Goal: Navigation & Orientation: Understand site structure

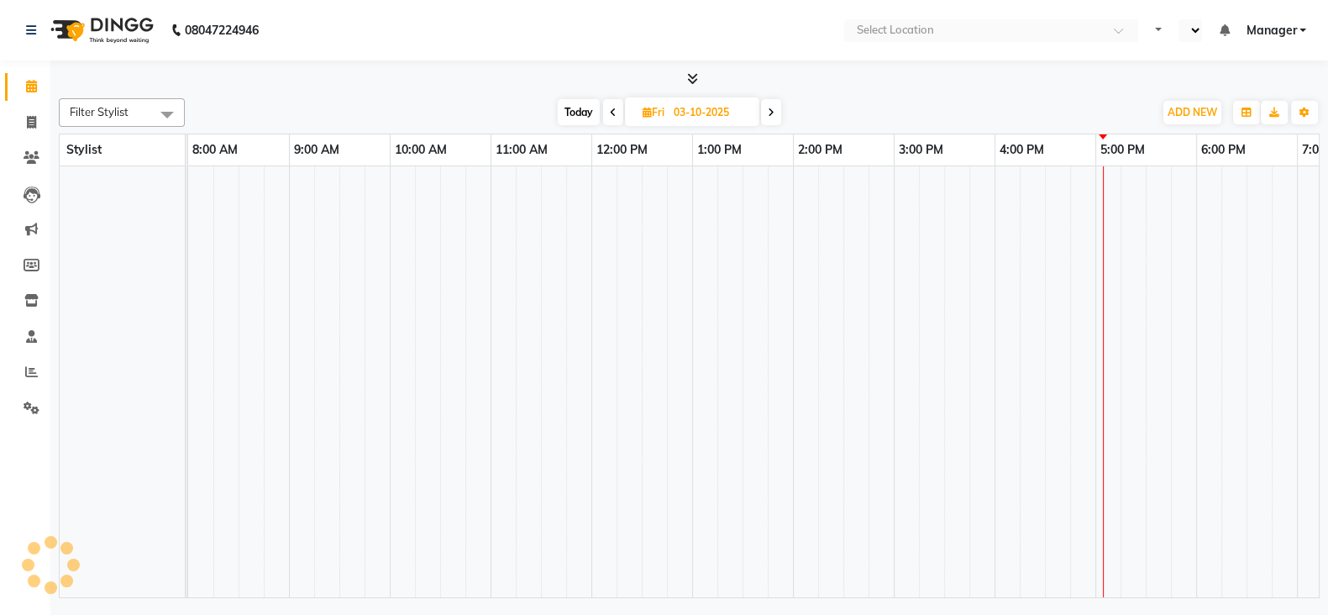
select select "en"
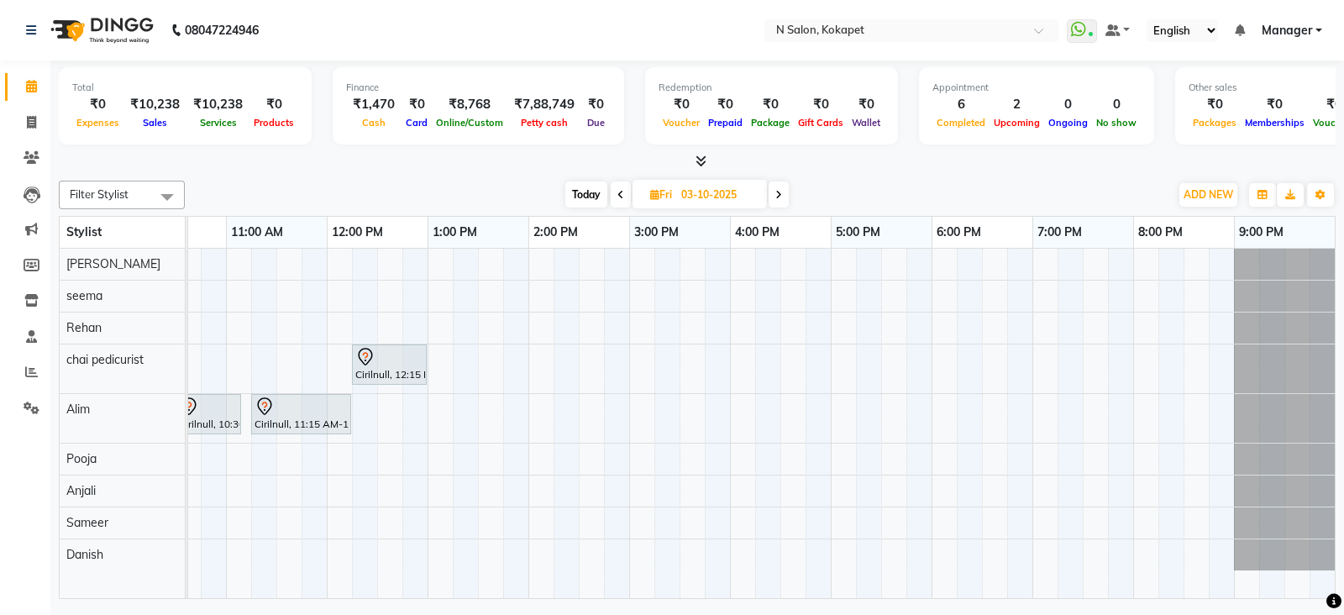
click at [702, 160] on icon at bounding box center [700, 161] width 11 height 13
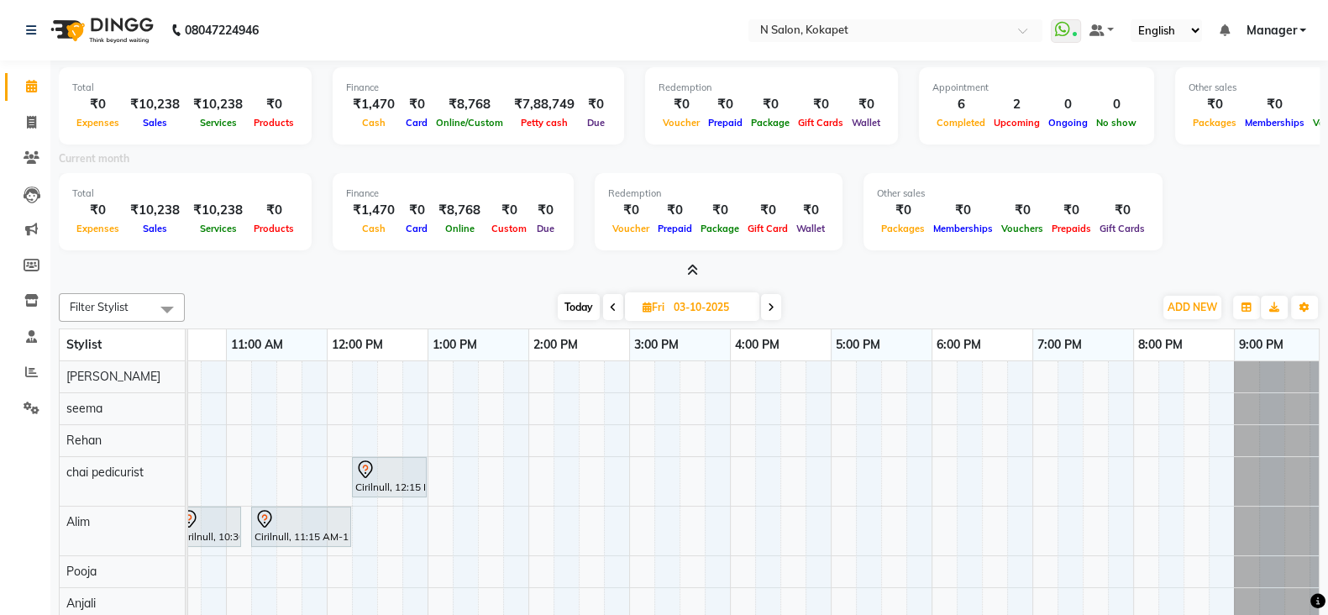
click at [687, 259] on div "Total ₹0 Expenses ₹10,238 Sales ₹10,238 Services ₹0 Products Finance ₹1,470 Cas…" at bounding box center [689, 169] width 1261 height 219
